Goal: Information Seeking & Learning: Learn about a topic

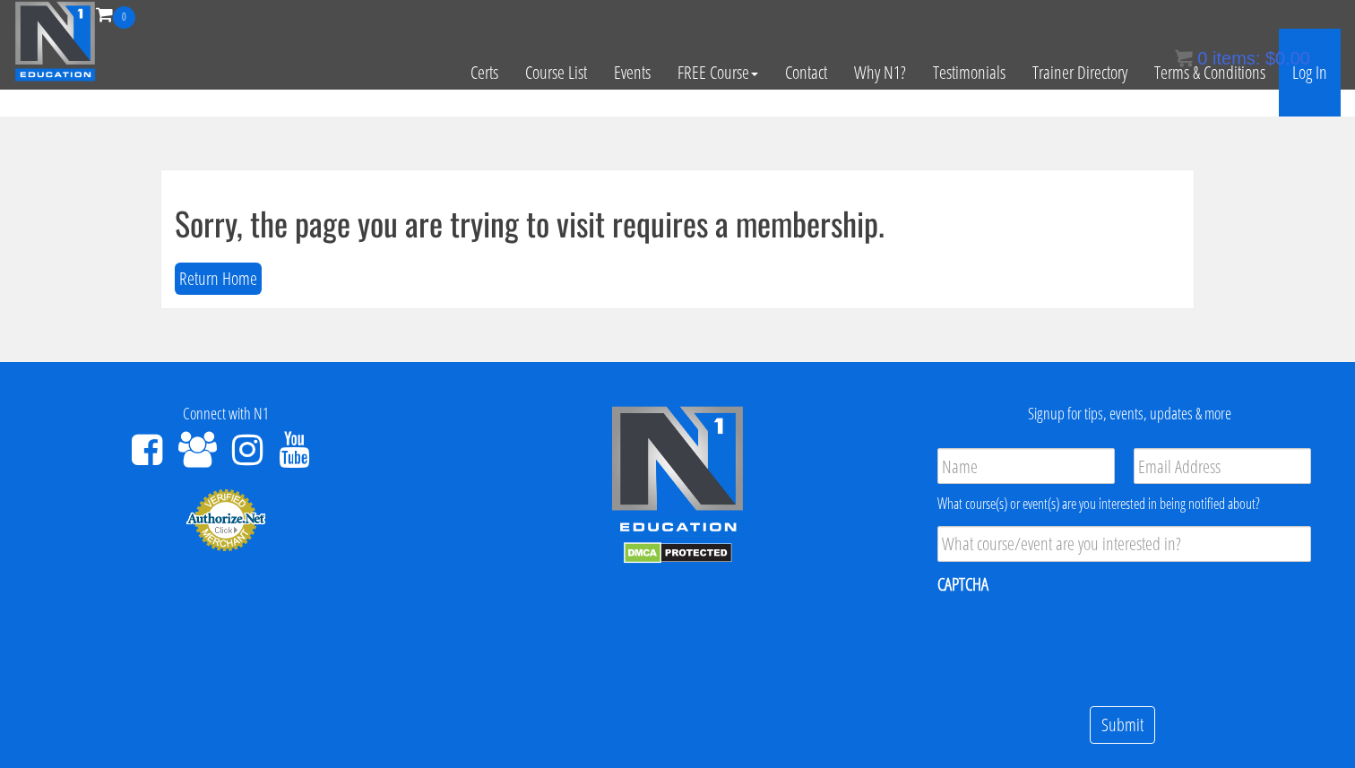
click at [1311, 80] on link "Log In" at bounding box center [1310, 73] width 62 height 88
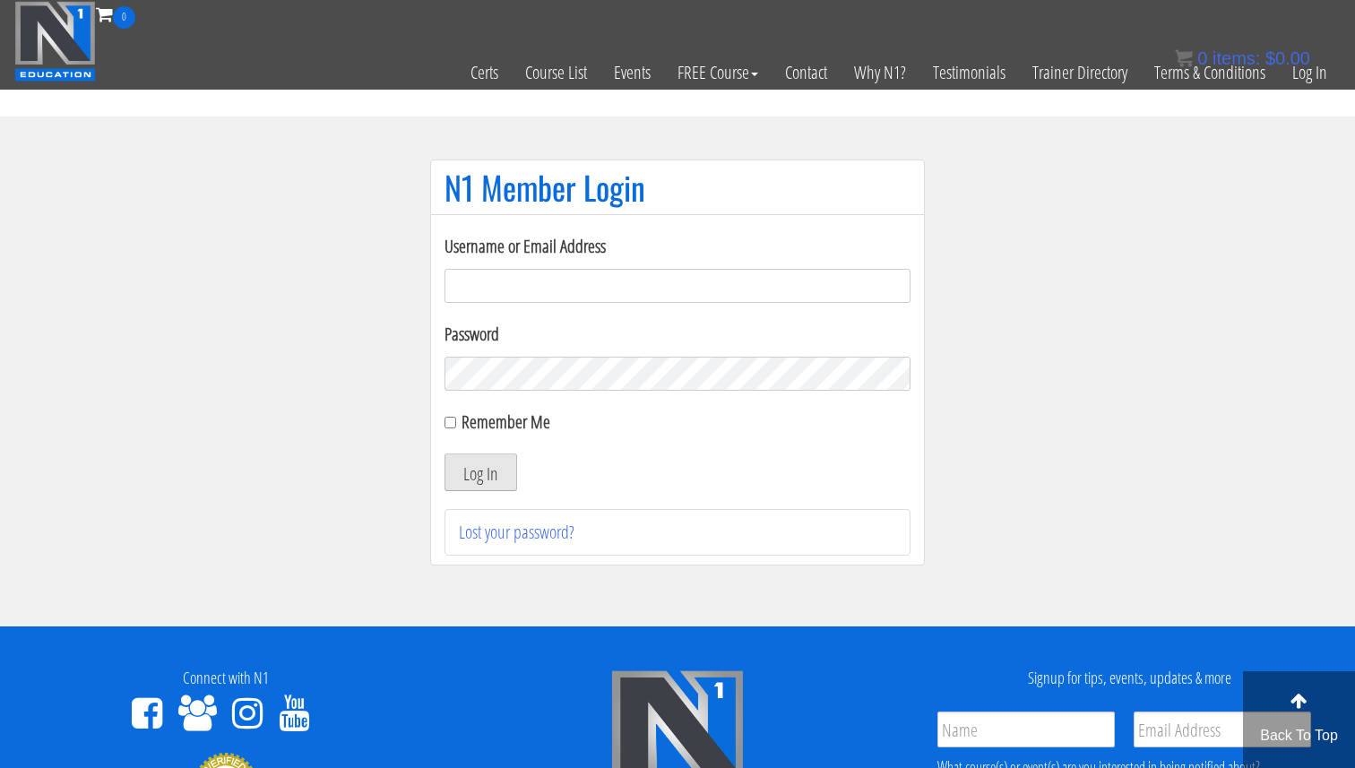
type input "Valerioacri@gmail.com"
click at [493, 472] on button "Log In" at bounding box center [480, 472] width 73 height 38
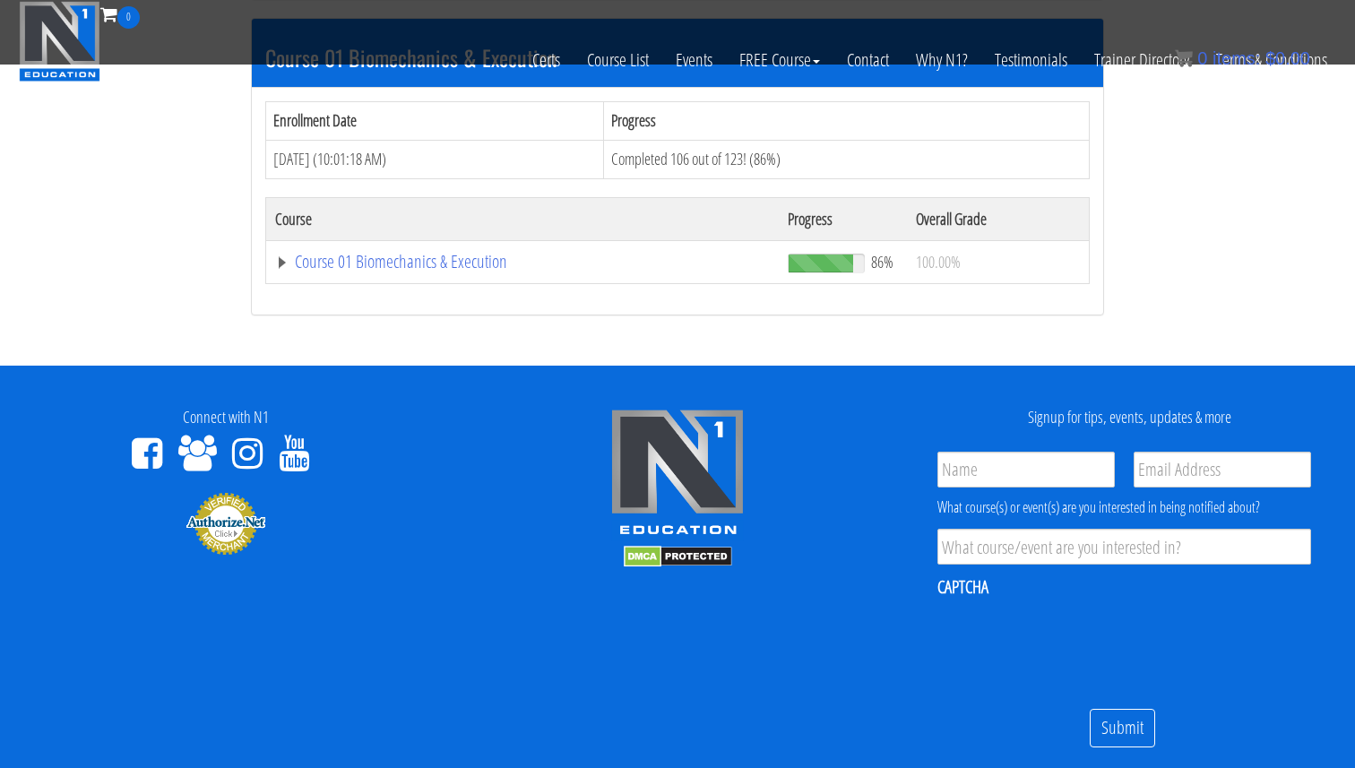
scroll to position [561, 0]
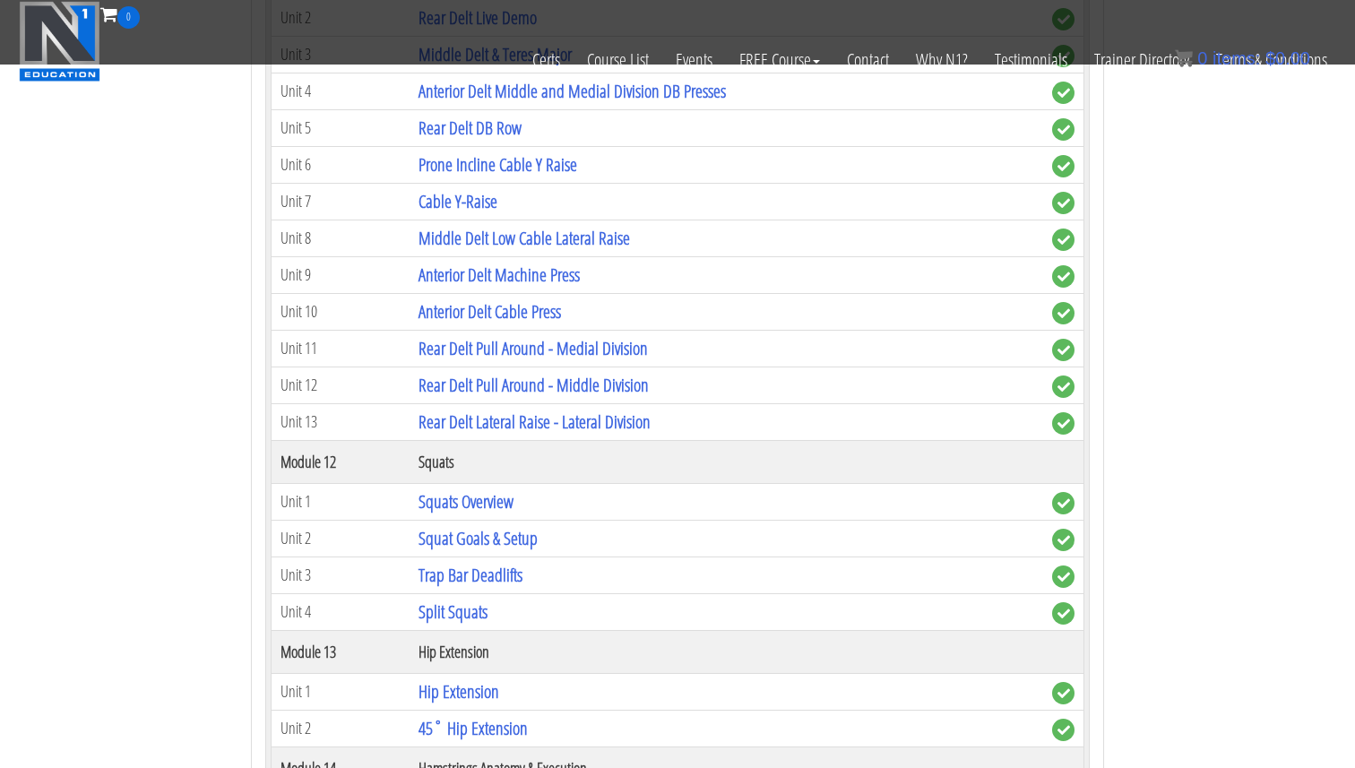
scroll to position [4001, 0]
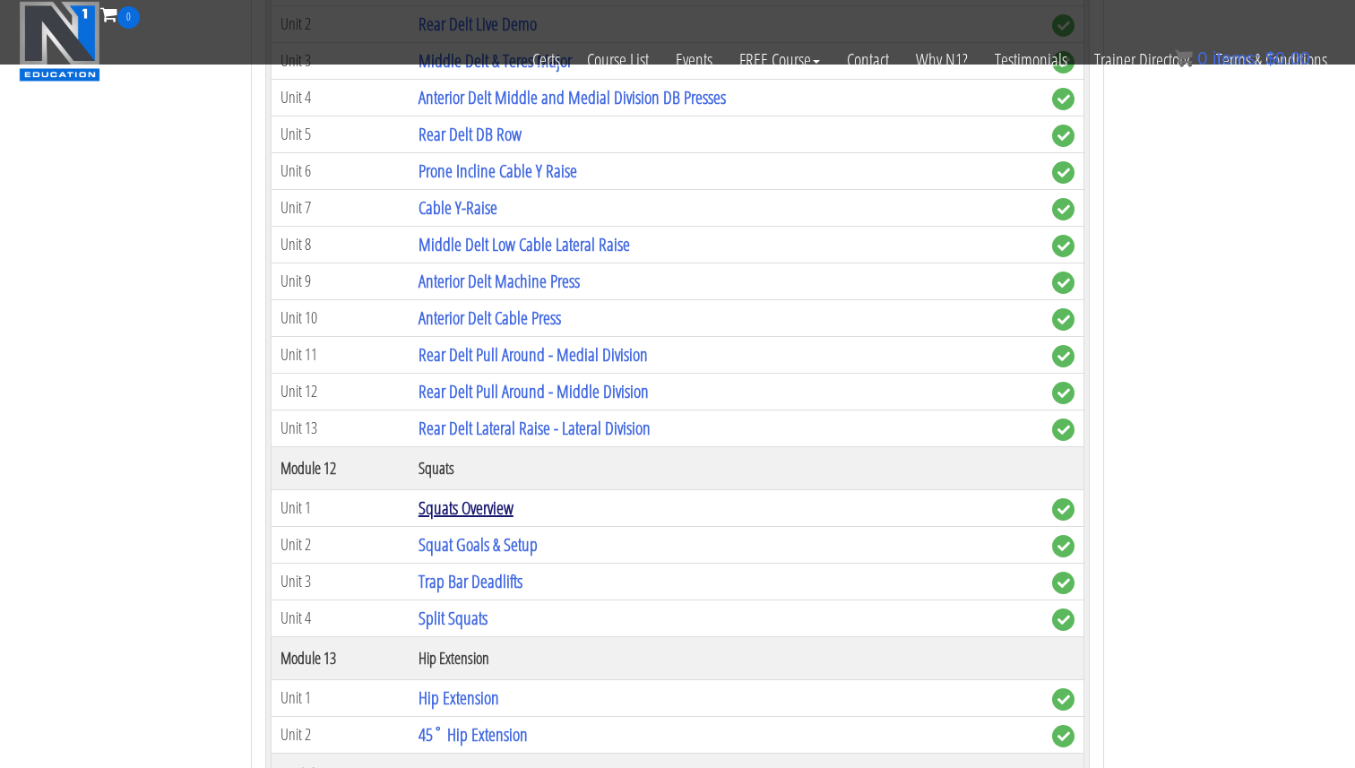
click at [460, 515] on link "Squats Overview" at bounding box center [465, 508] width 95 height 24
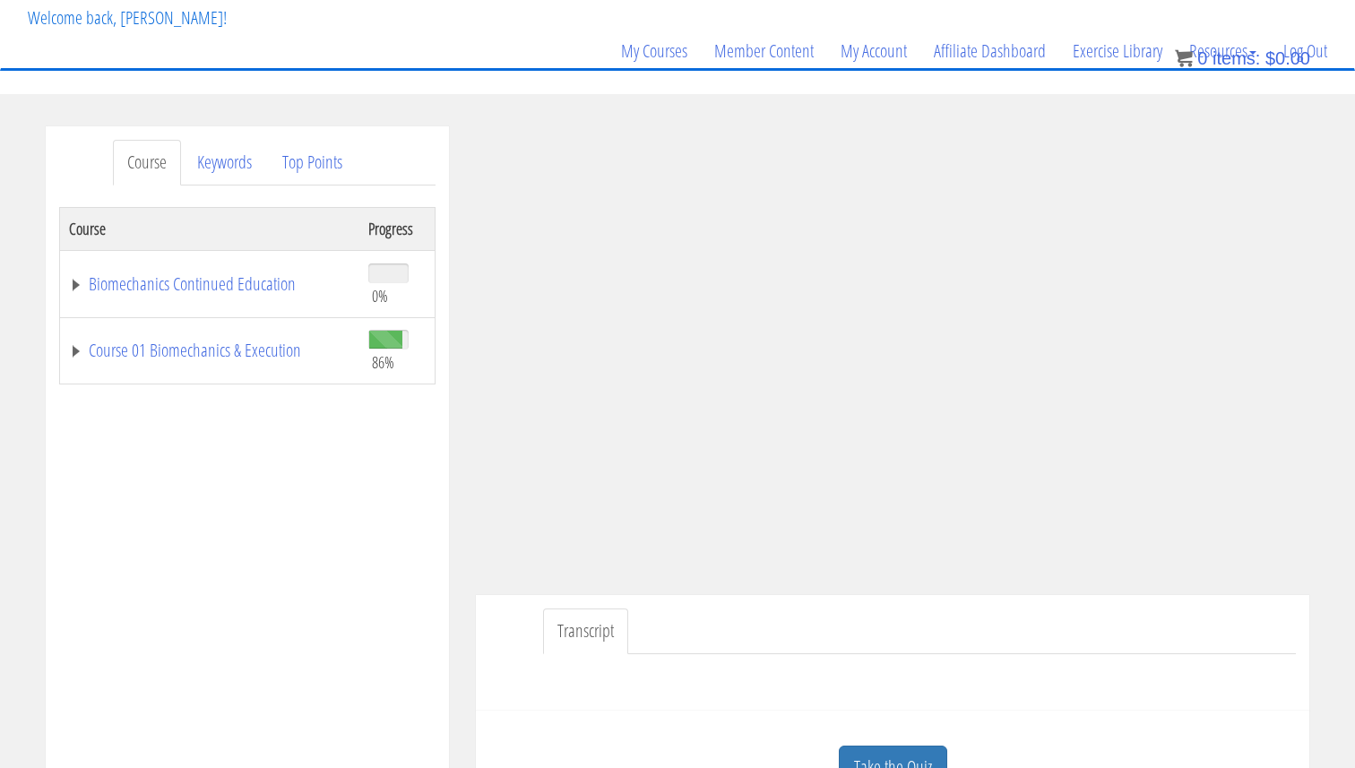
scroll to position [145, 0]
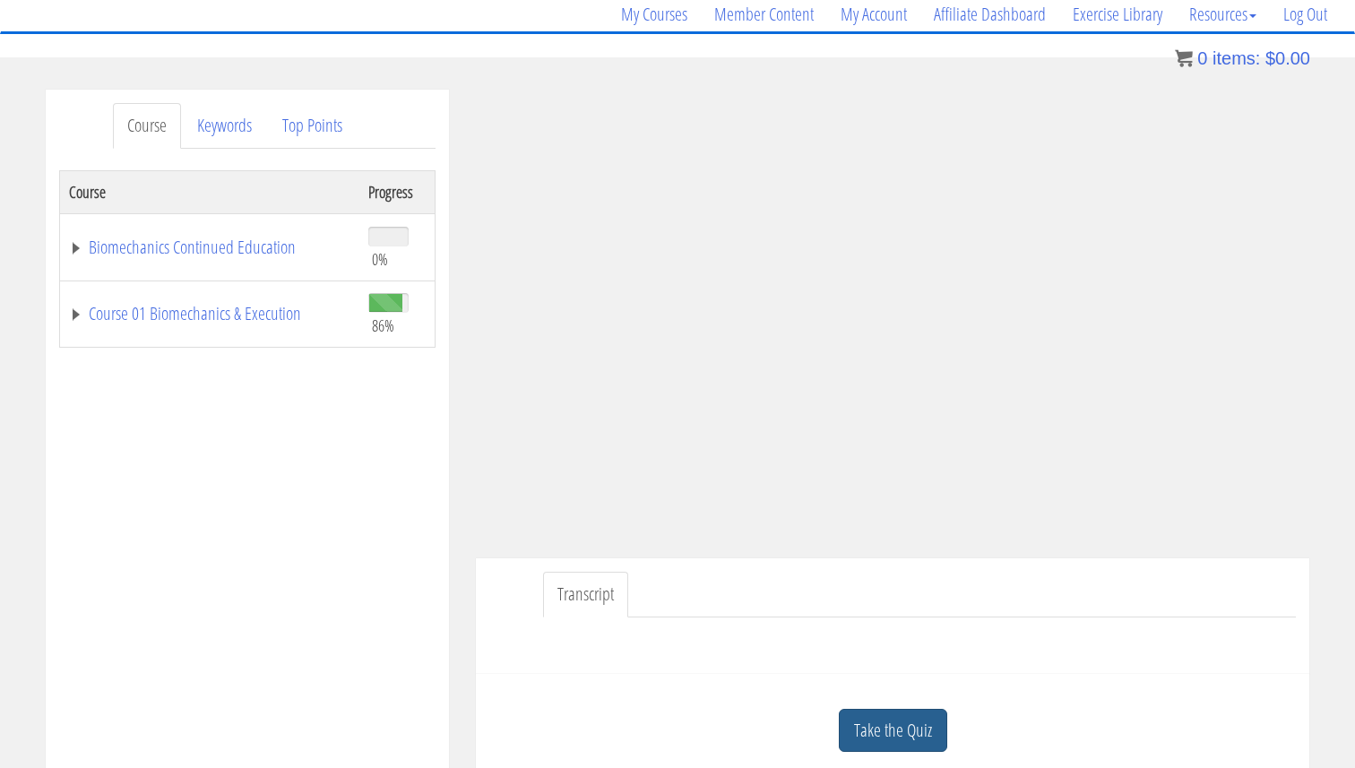
click at [875, 717] on link "Take the Quiz" at bounding box center [893, 731] width 108 height 44
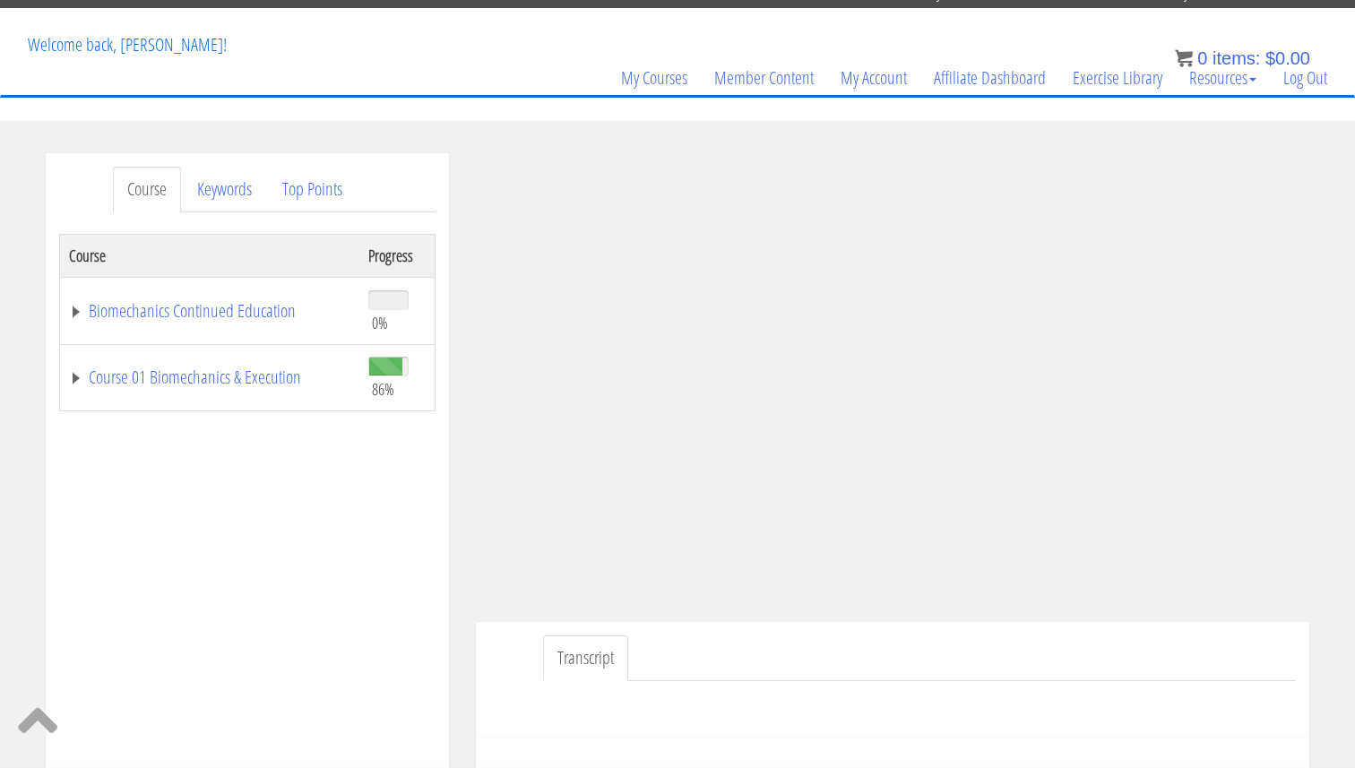
scroll to position [100, 0]
